Goal: Task Accomplishment & Management: Use online tool/utility

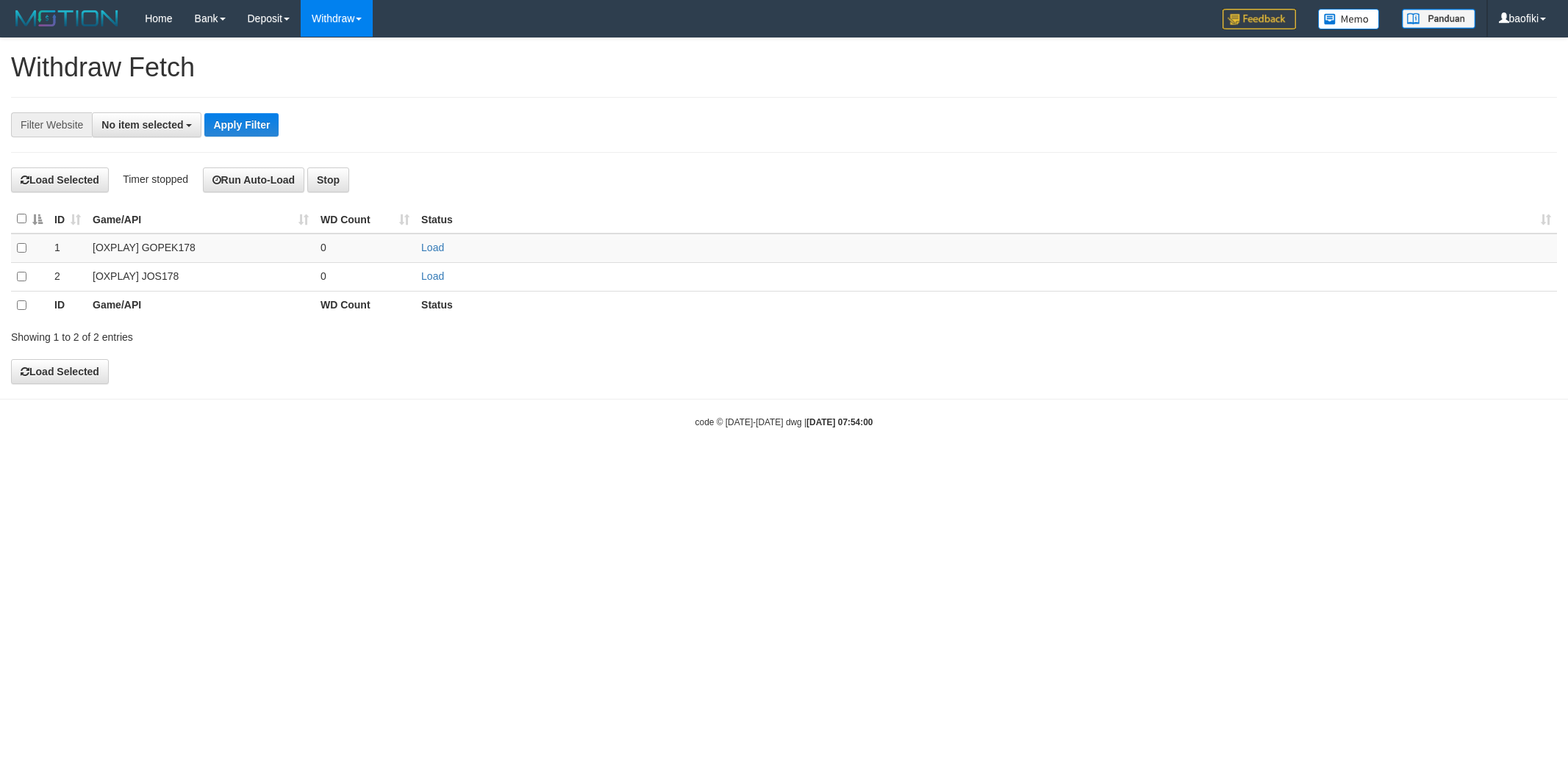
select select
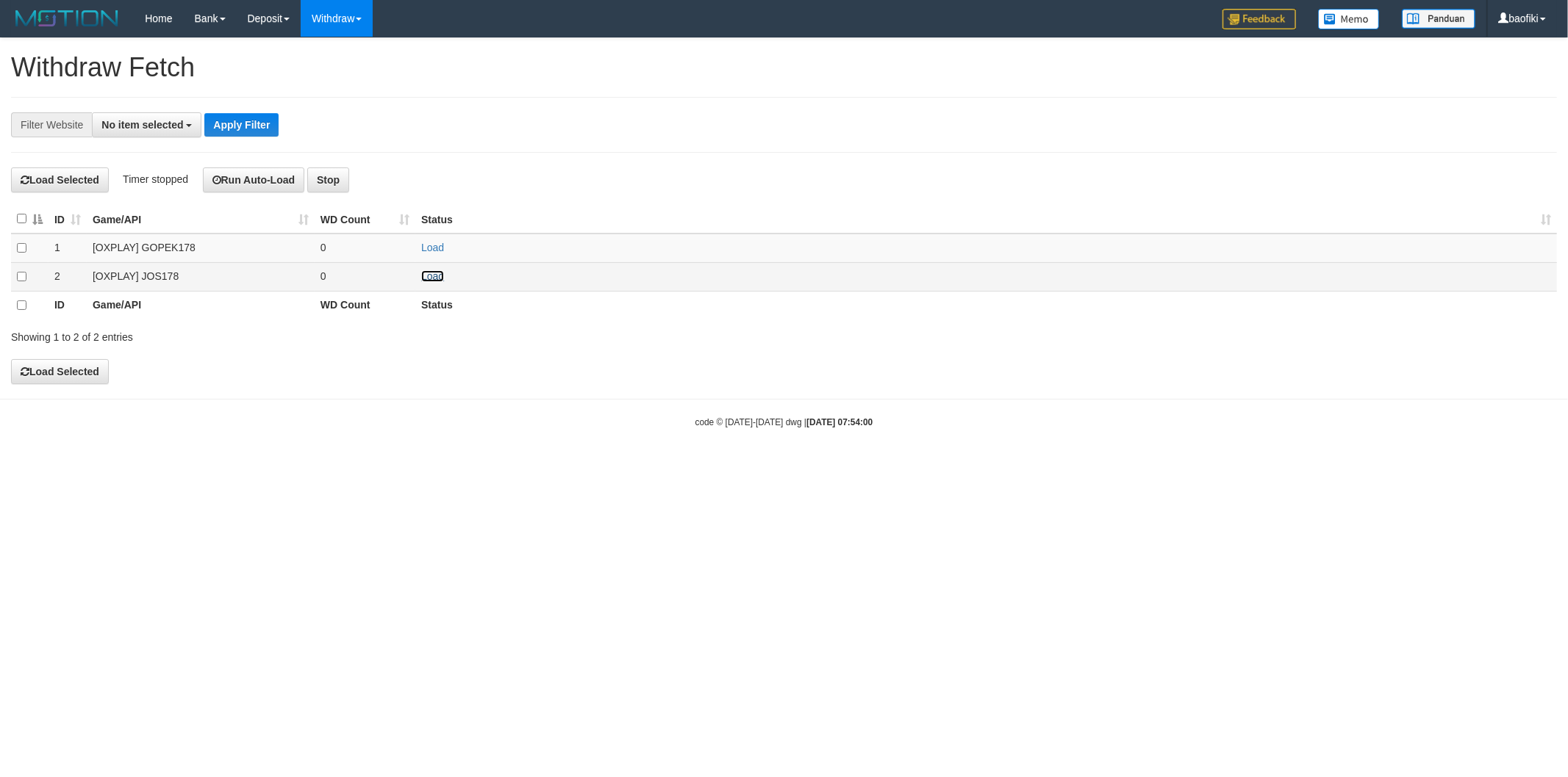
click at [427, 277] on link "Load" at bounding box center [432, 276] width 23 height 12
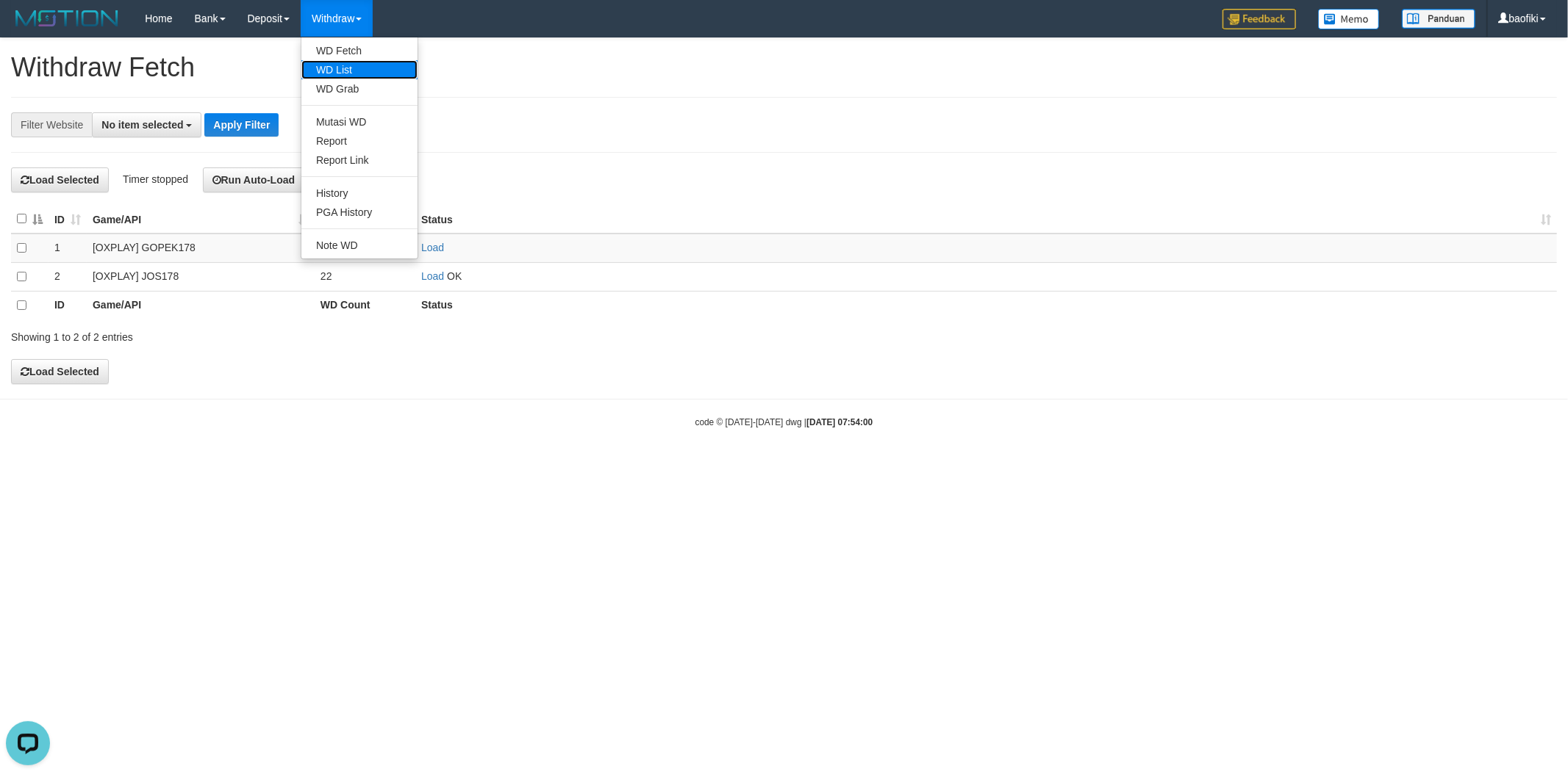
click at [346, 69] on link "WD List" at bounding box center [359, 69] width 116 height 19
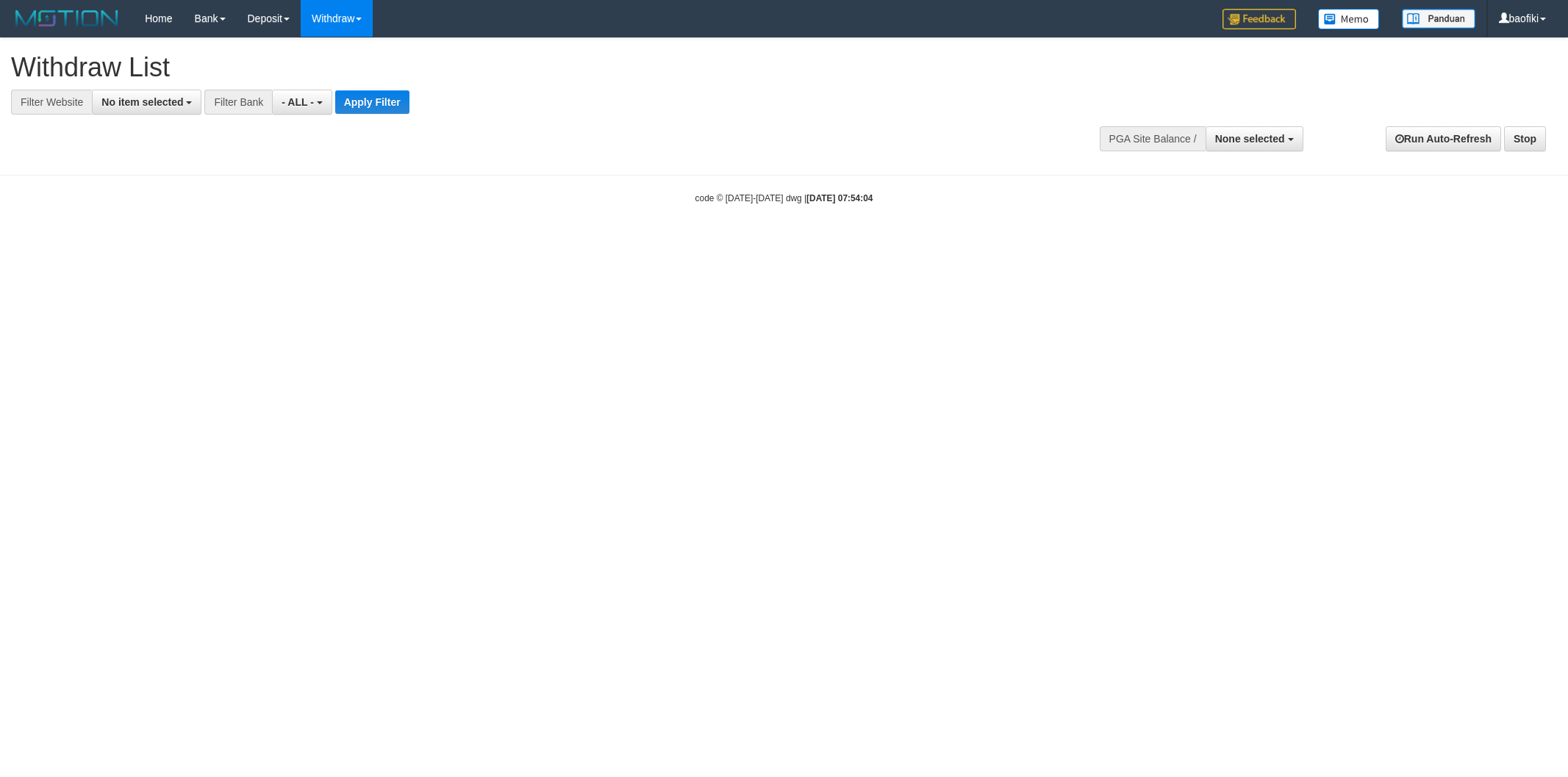
select select
click at [135, 104] on span "No item selected" at bounding box center [142, 102] width 82 height 12
click at [147, 225] on label "[OXPLAY] JOS178" at bounding box center [155, 220] width 125 height 20
select select "****"
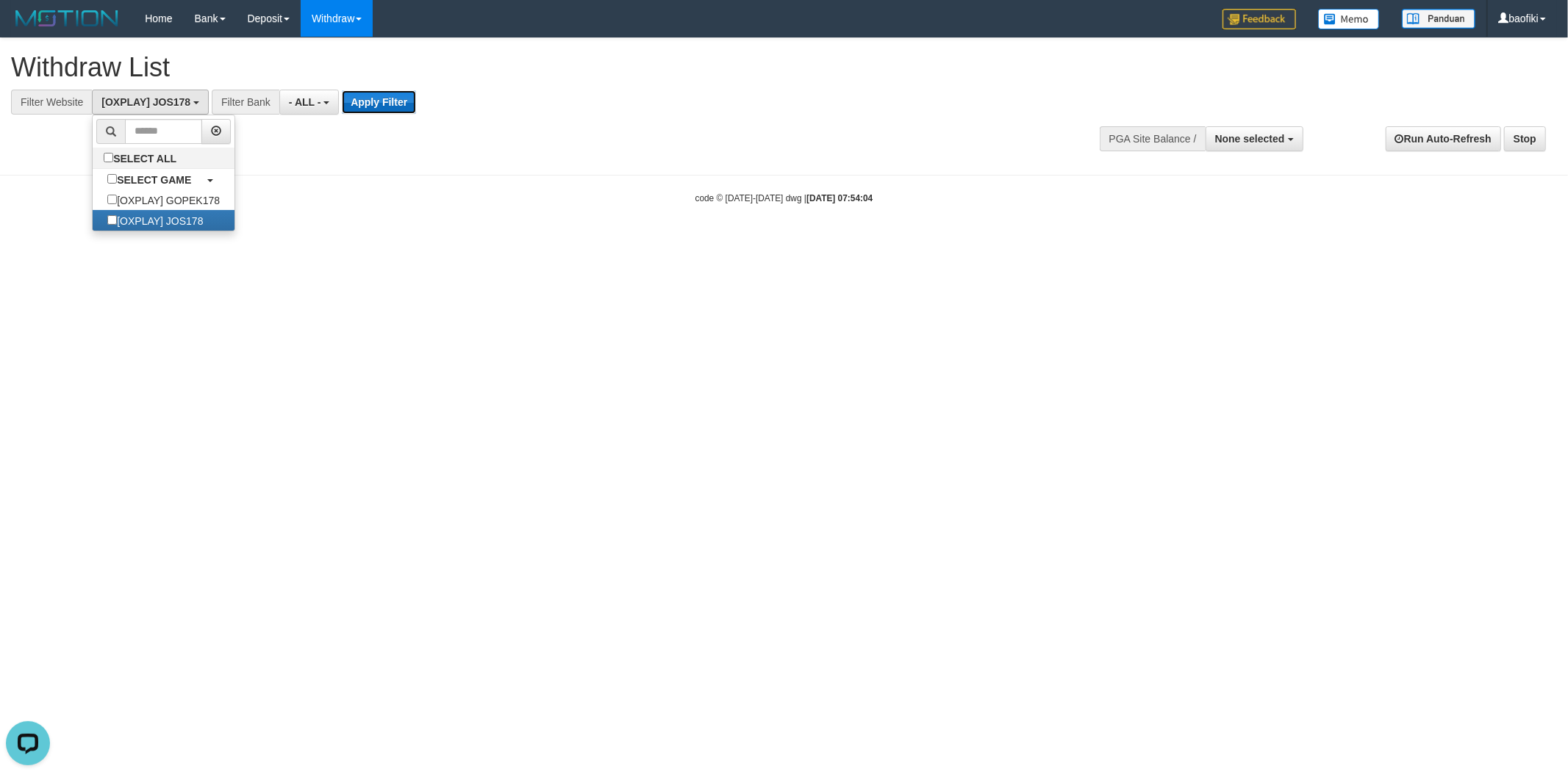
click at [360, 100] on button "Apply Filter" at bounding box center [379, 102] width 74 height 23
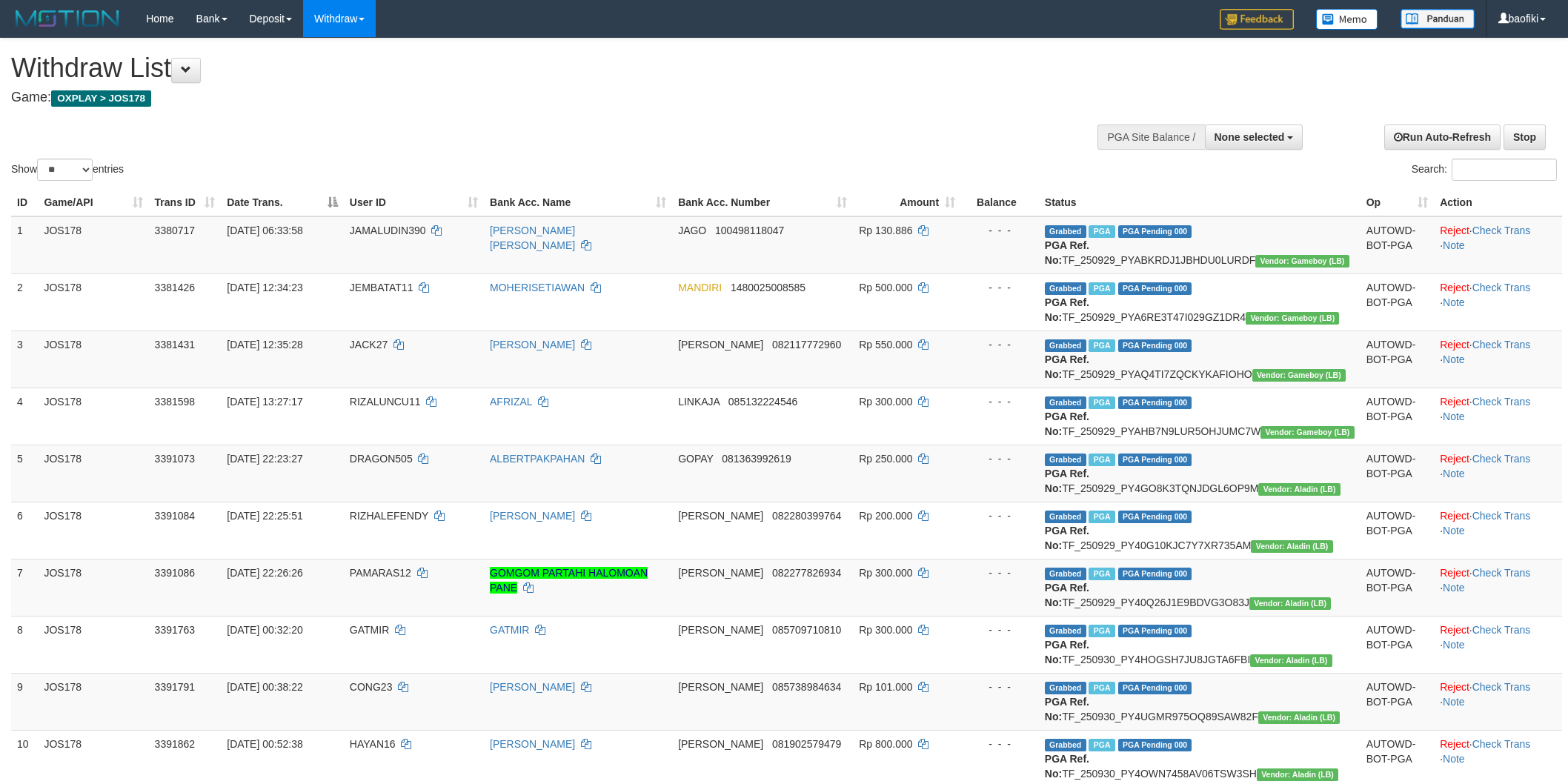
select select
select select "**"
click at [1259, 141] on span "None selected" at bounding box center [1250, 137] width 71 height 12
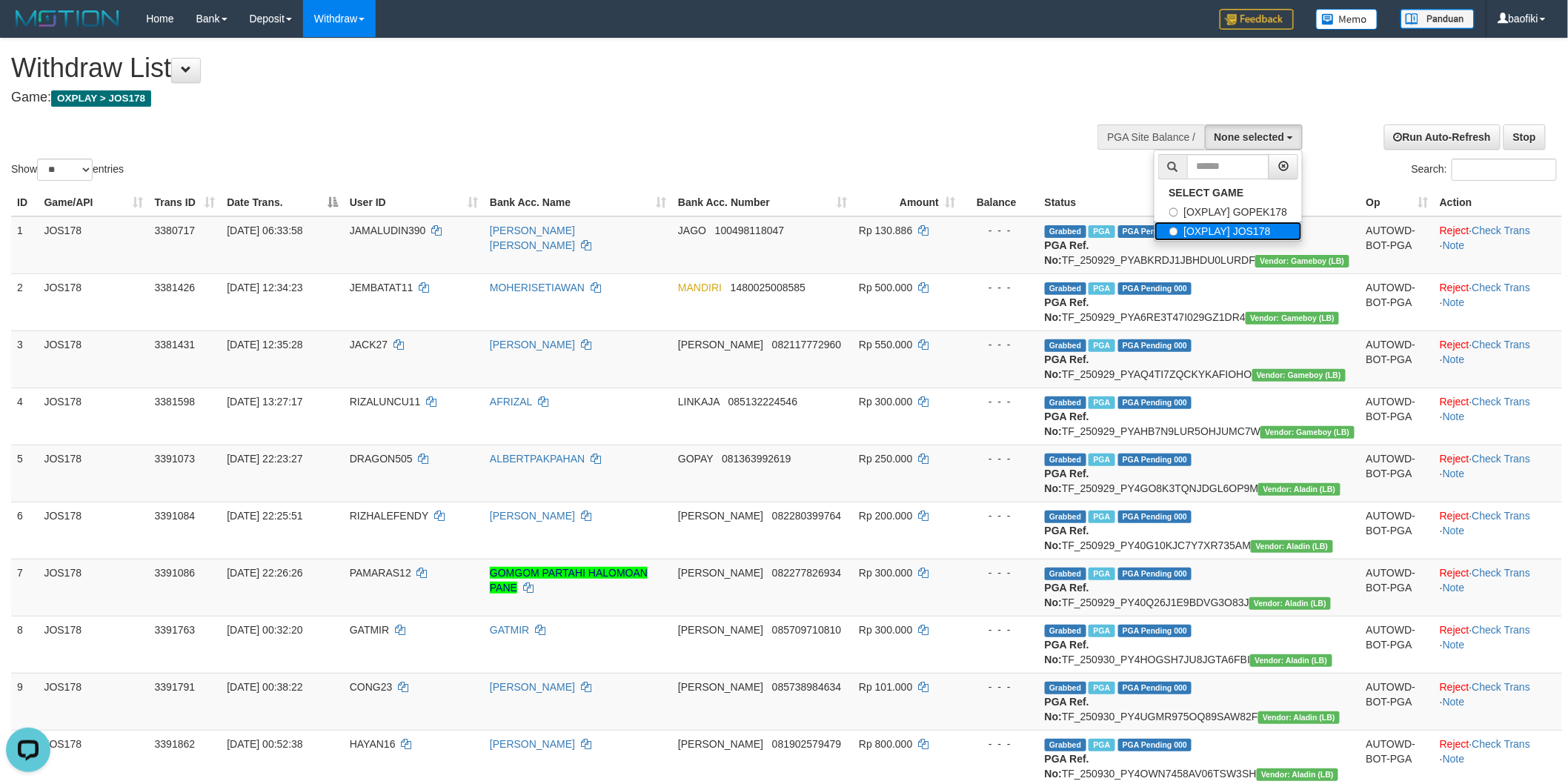
click at [1197, 228] on label "[OXPLAY] JOS178" at bounding box center [1228, 231] width 148 height 20
select select "****"
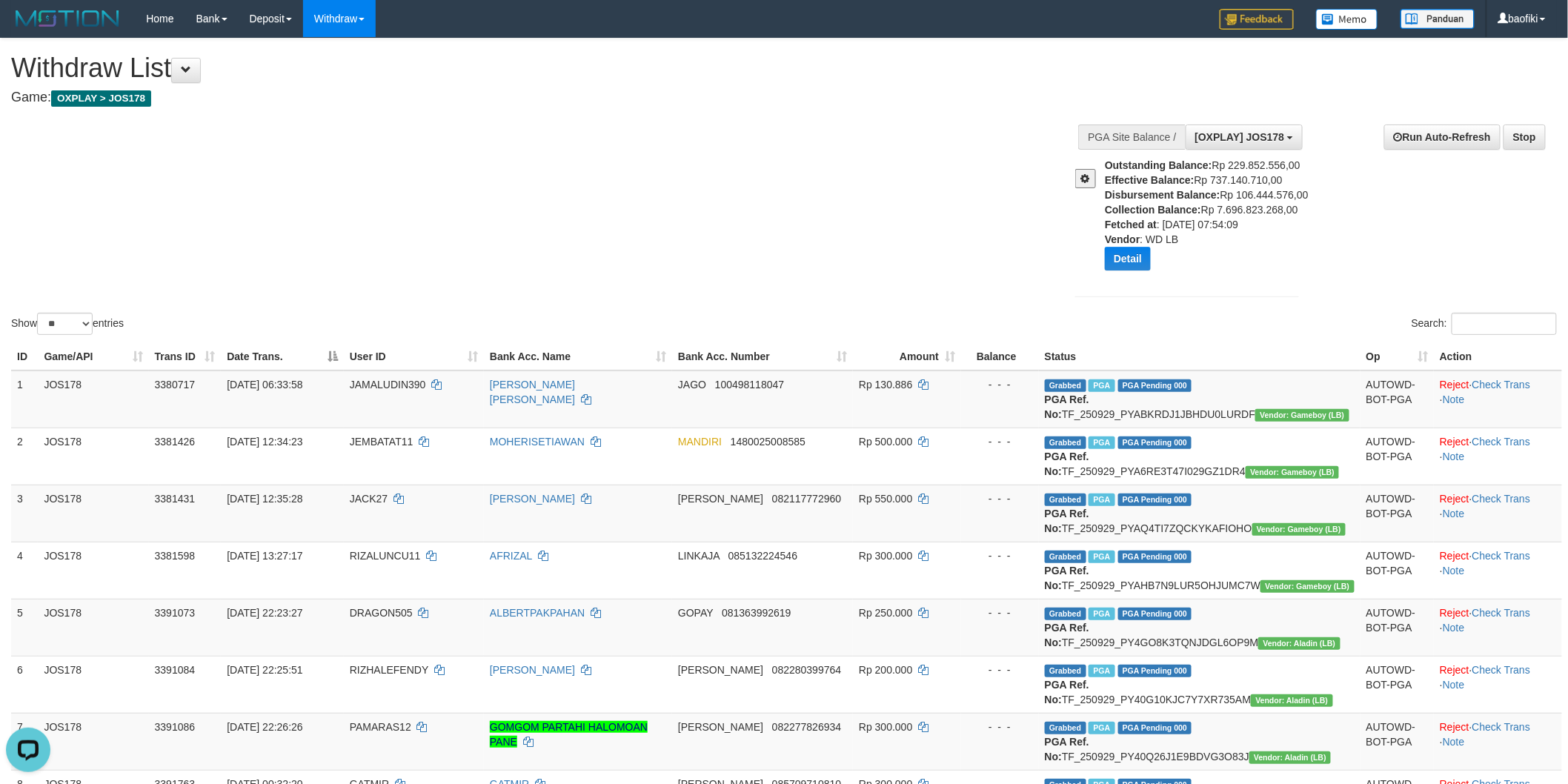
click at [1078, 171] on button at bounding box center [1085, 178] width 20 height 20
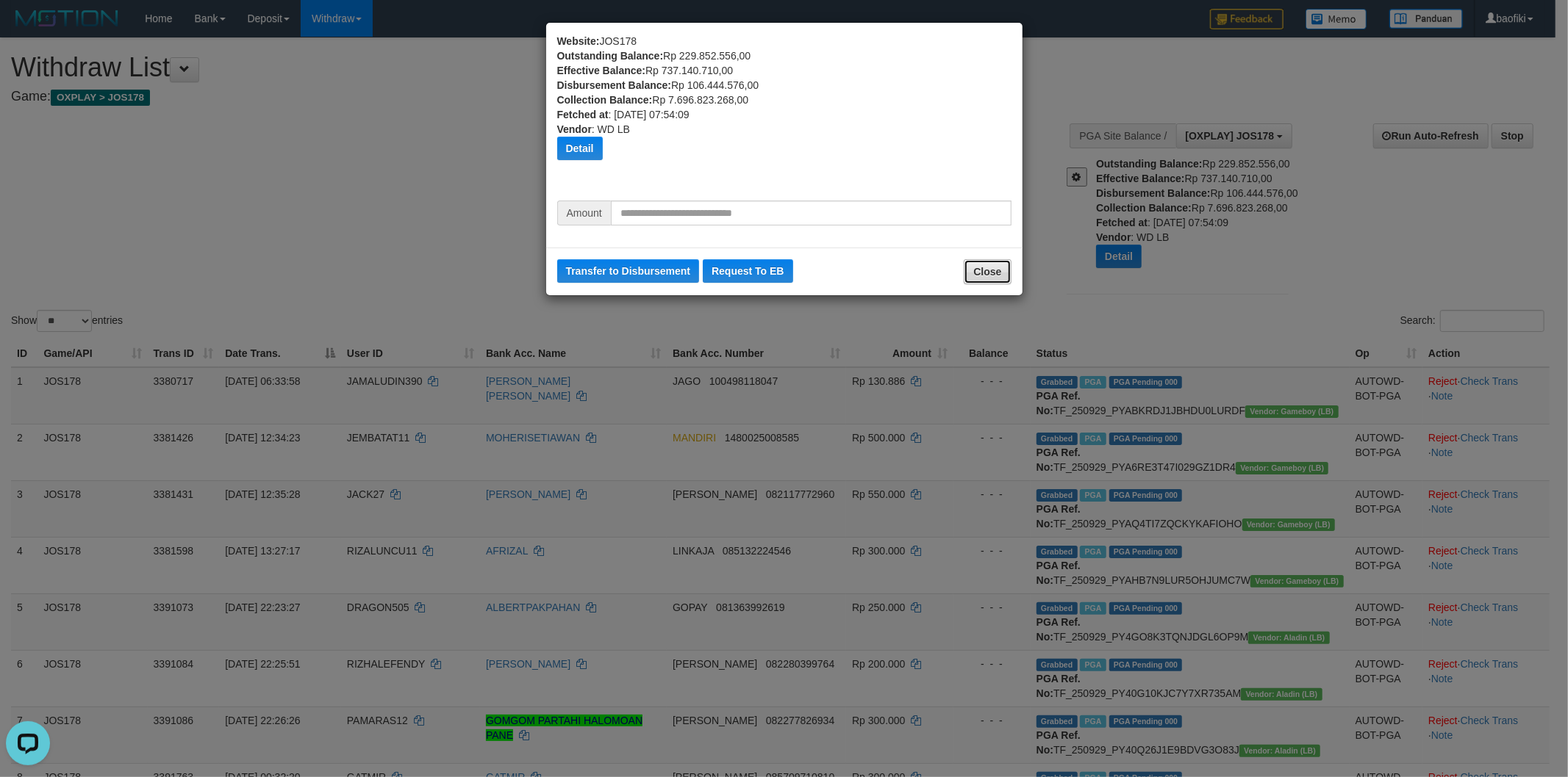
click at [998, 275] on button "Close" at bounding box center [987, 272] width 47 height 25
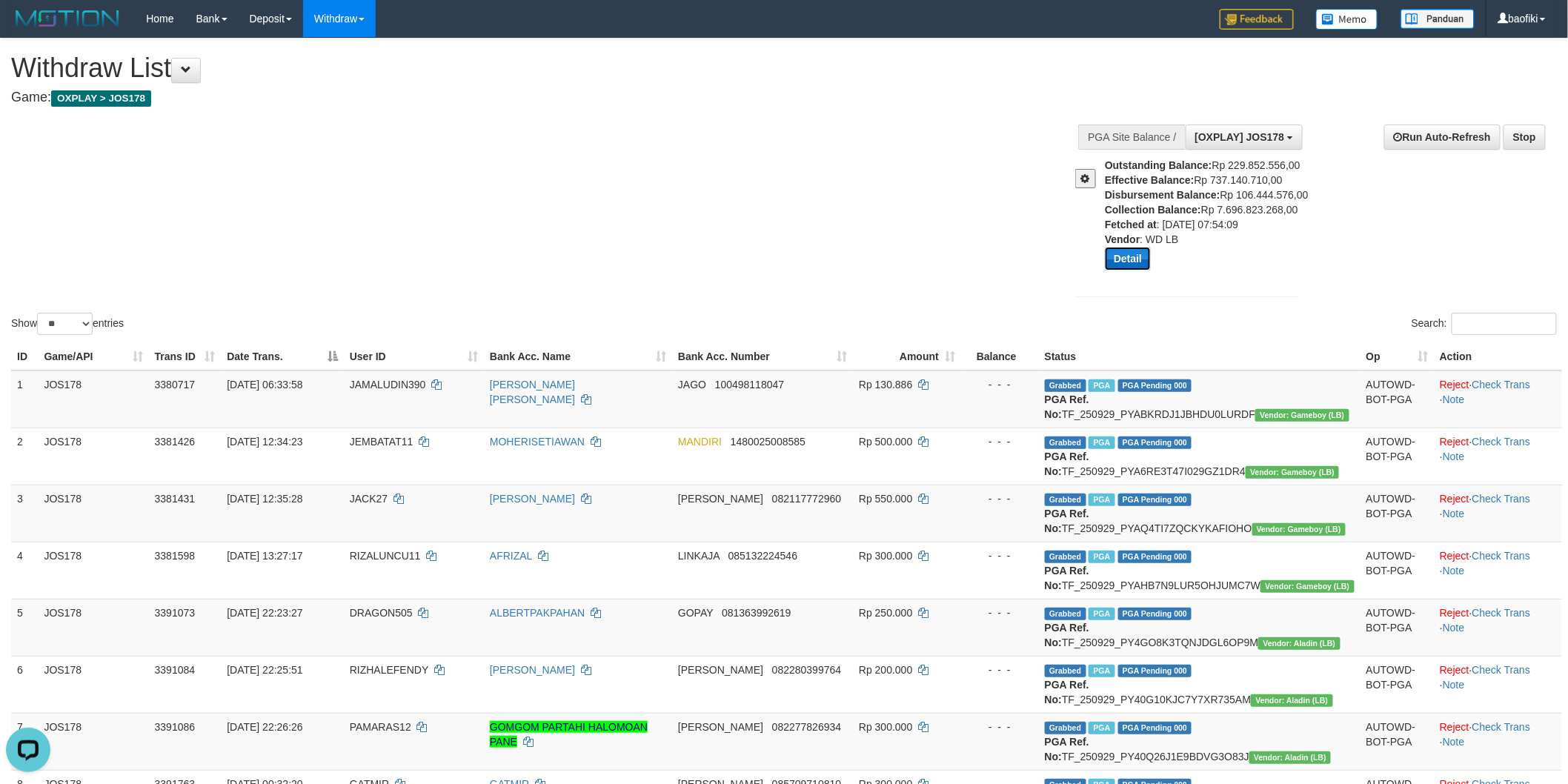
click at [1137, 270] on button "Detail" at bounding box center [1128, 258] width 46 height 24
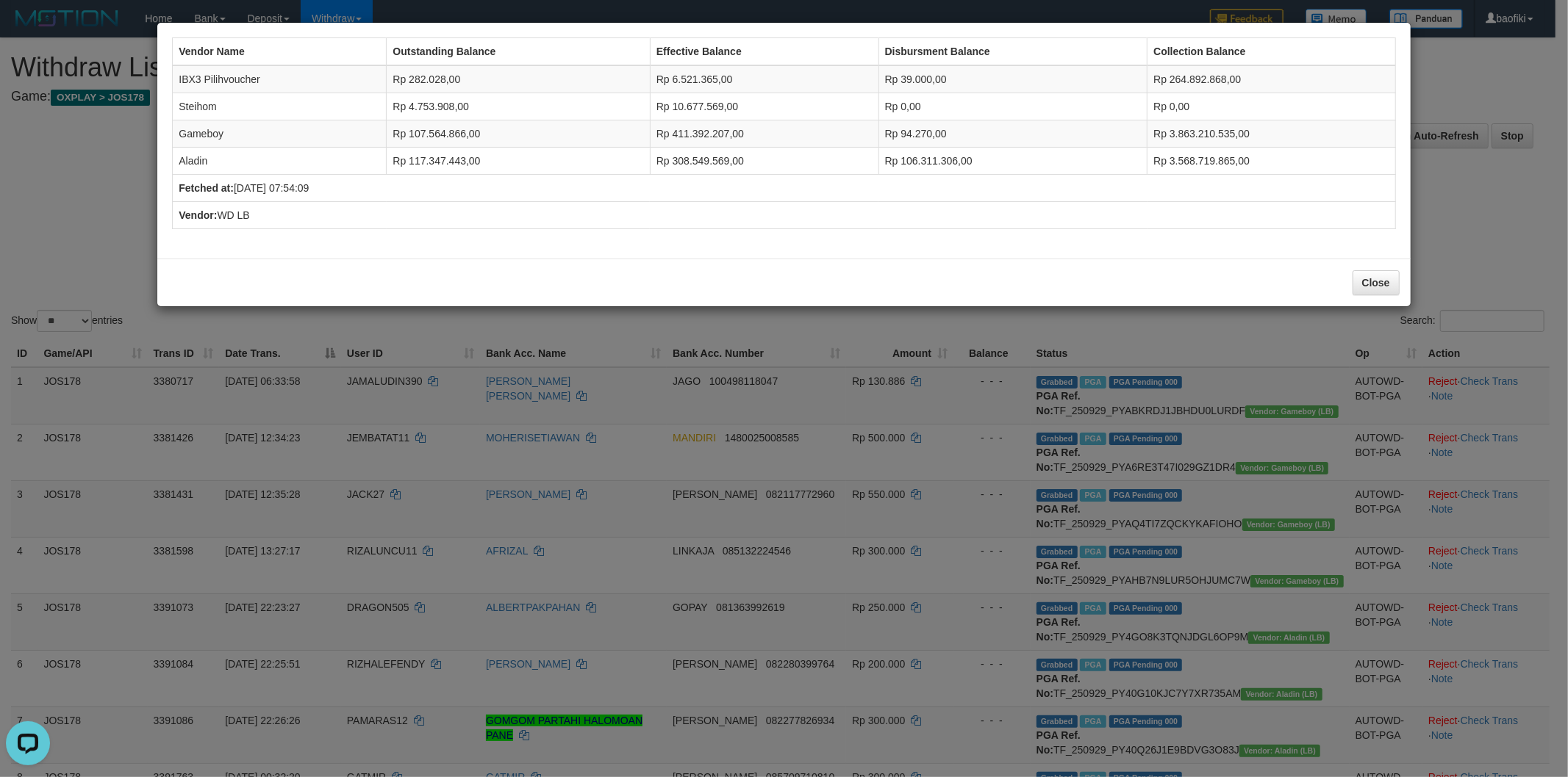
click at [1350, 288] on div "Close" at bounding box center [784, 282] width 1253 height 47
click at [1380, 290] on button "Close" at bounding box center [1376, 283] width 47 height 25
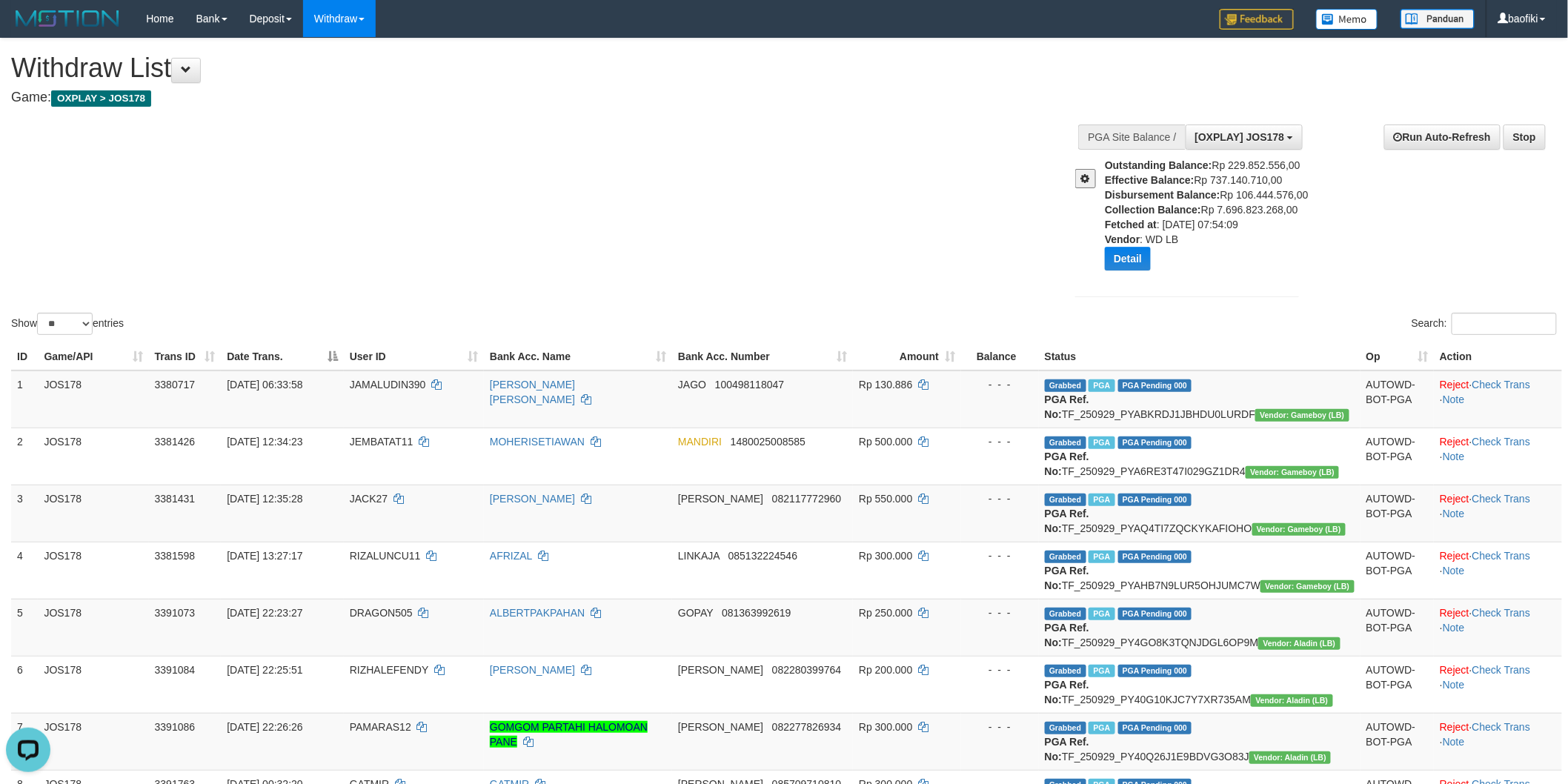
click at [1091, 183] on button at bounding box center [1085, 178] width 20 height 20
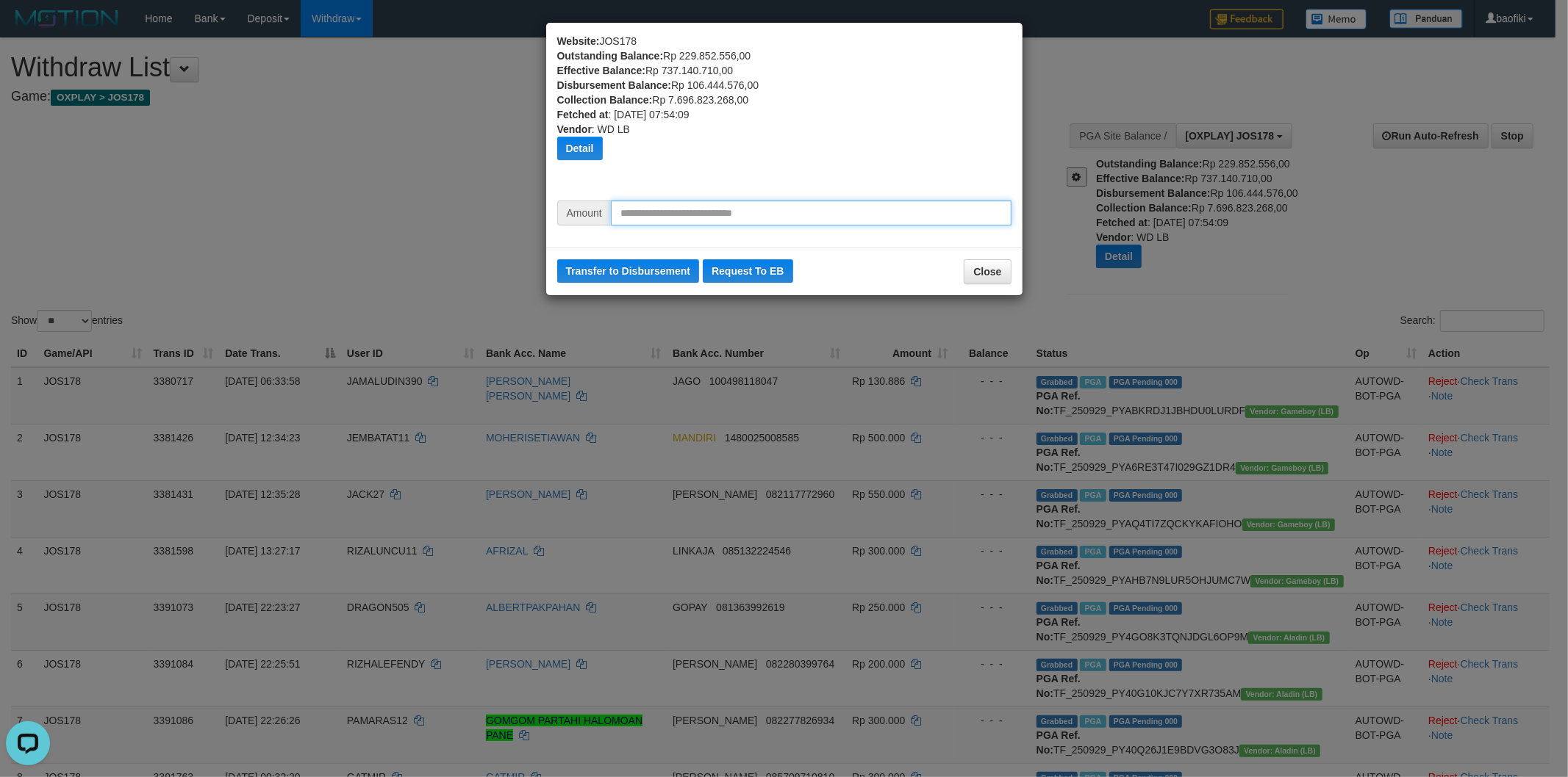
click at [789, 215] on input "text" at bounding box center [811, 213] width 400 height 25
type input "********"
click at [622, 272] on button "Transfer to Disbursement" at bounding box center [628, 271] width 143 height 23
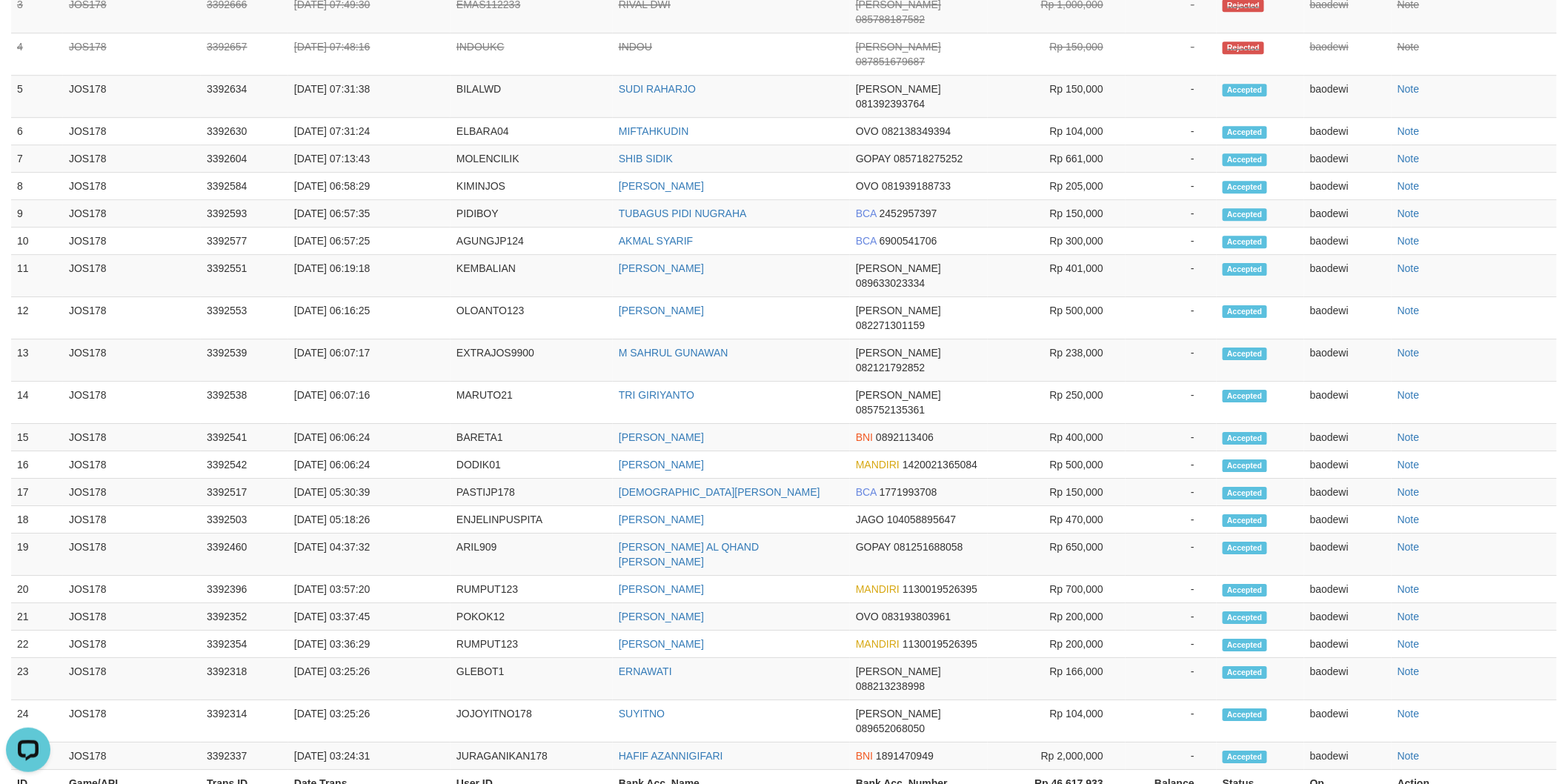
scroll to position [1812, 0]
